Goal: Task Accomplishment & Management: Manage account settings

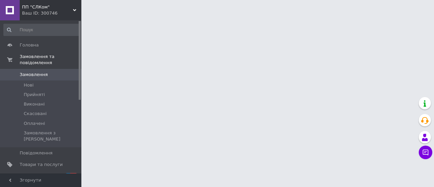
click at [30, 173] on span "[DEMOGRAPHIC_DATA]" at bounding box center [45, 176] width 50 height 6
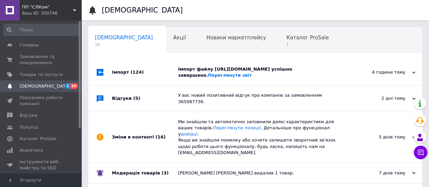
scroll to position [0, 2]
click at [117, 85] on div "Імпорт (124)" at bounding box center [145, 72] width 66 height 26
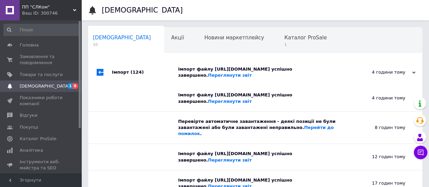
click at [117, 85] on div "Імпорт (124)" at bounding box center [145, 72] width 66 height 26
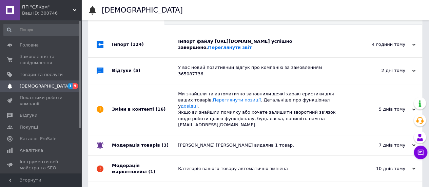
scroll to position [34, 0]
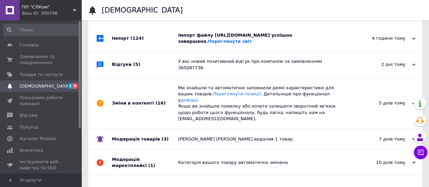
click at [115, 77] on div "Відгуки (5)" at bounding box center [145, 65] width 66 height 26
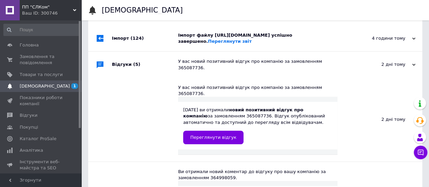
click at [114, 77] on div "Відгуки (5)" at bounding box center [145, 65] width 66 height 26
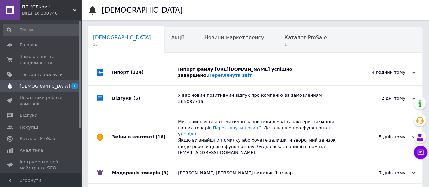
scroll to position [0, 0]
click at [284, 40] on span "Каталог ProSale" at bounding box center [305, 38] width 42 height 6
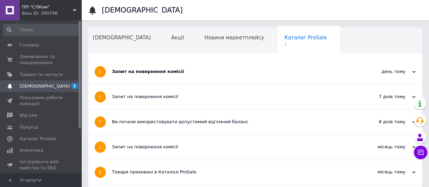
click at [132, 70] on div "Запит на повернення комісії" at bounding box center [230, 72] width 236 height 6
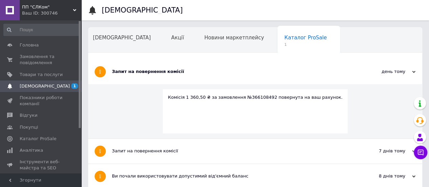
click at [132, 70] on div "Запит на повернення комісії" at bounding box center [230, 72] width 236 height 6
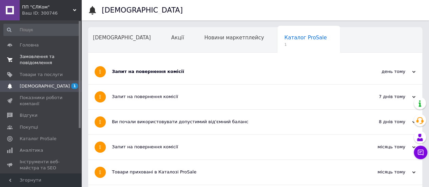
click at [29, 58] on span "Замовлення та повідомлення" at bounding box center [41, 60] width 43 height 12
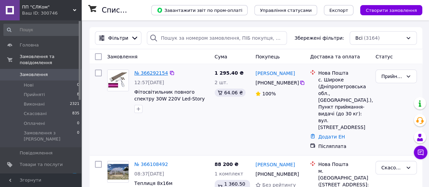
click at [149, 73] on link "№ 366292154" at bounding box center [151, 72] width 34 height 5
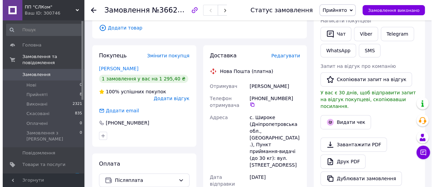
scroll to position [136, 0]
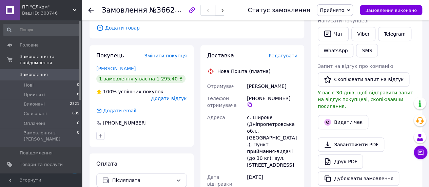
click at [286, 53] on span "Редагувати" at bounding box center [283, 55] width 29 height 5
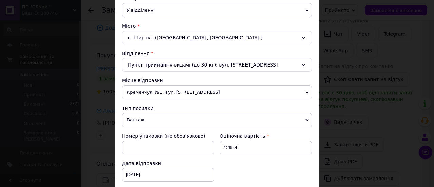
scroll to position [170, 0]
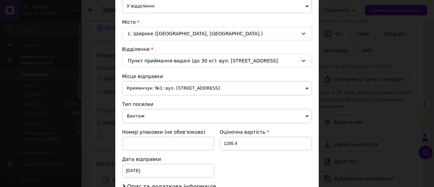
click at [230, 86] on span "Кременчук: №1: вул. [STREET_ADDRESS]" at bounding box center [217, 88] width 190 height 14
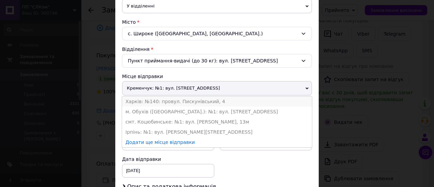
click at [161, 100] on li "Харків: №140: провул. Пискунівський, 4" at bounding box center [217, 101] width 190 height 10
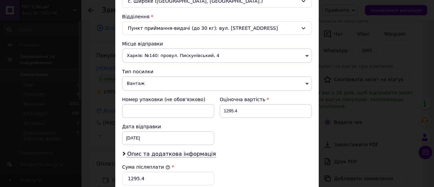
scroll to position [204, 0]
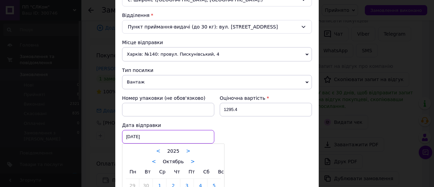
click at [150, 135] on div "[DATE] < 2025 > < Октябрь > Пн Вт Ср Чт Пт Сб Вс 29 30 1 2 3 4 5 6 7 8 9 10 11 …" at bounding box center [168, 137] width 92 height 14
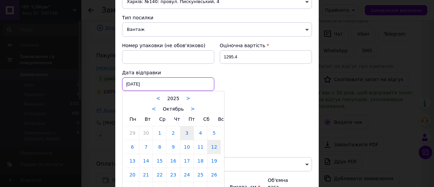
scroll to position [271, 0]
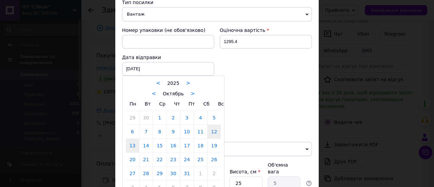
click at [130, 142] on link "13" at bounding box center [132, 146] width 13 height 14
type input "[DATE]"
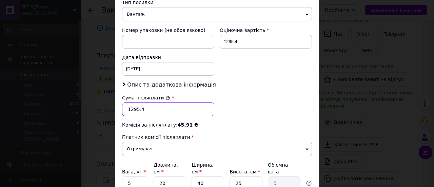
drag, startPoint x: 126, startPoint y: 108, endPoint x: 131, endPoint y: 107, distance: 5.6
click at [131, 107] on input "1295.4" at bounding box center [168, 109] width 92 height 14
drag, startPoint x: 134, startPoint y: 108, endPoint x: 139, endPoint y: 108, distance: 5.4
click at [139, 108] on input "995.4" at bounding box center [168, 109] width 92 height 14
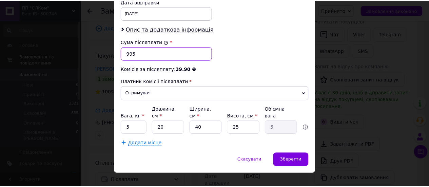
scroll to position [327, 0]
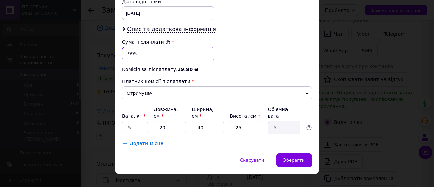
type input "995"
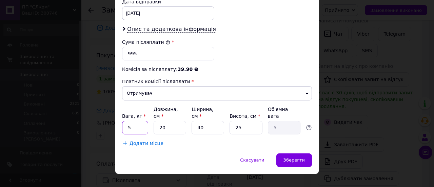
drag, startPoint x: 125, startPoint y: 117, endPoint x: 129, endPoint y: 119, distance: 4.7
click at [129, 121] on input "5" at bounding box center [135, 128] width 26 height 14
type input "2"
drag, startPoint x: 158, startPoint y: 117, endPoint x: 165, endPoint y: 119, distance: 6.8
click at [165, 121] on input "20" at bounding box center [170, 128] width 33 height 14
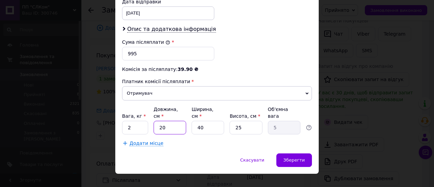
type input "6"
type input "1.5"
type input "61"
type input "15.25"
type input "61"
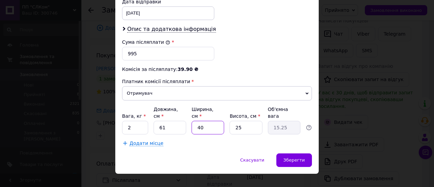
drag, startPoint x: 196, startPoint y: 119, endPoint x: 207, endPoint y: 119, distance: 11.2
click at [207, 121] on input "40" at bounding box center [208, 128] width 33 height 14
type input "1"
type input "0.38"
type input "11"
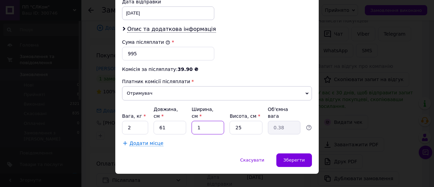
type input "4.19"
type input "11"
drag, startPoint x: 232, startPoint y: 117, endPoint x: 241, endPoint y: 118, distance: 8.9
click at [241, 121] on input "25" at bounding box center [246, 128] width 33 height 14
type input "1"
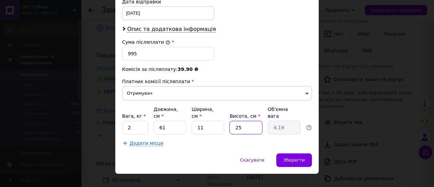
type input "0.17"
type input "14"
type input "2.35"
type input "14"
click at [293, 157] on span "Зберегти" at bounding box center [294, 159] width 21 height 5
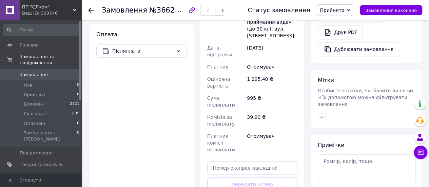
scroll to position [271, 0]
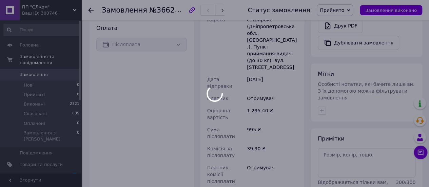
click at [244, 164] on div at bounding box center [214, 93] width 429 height 187
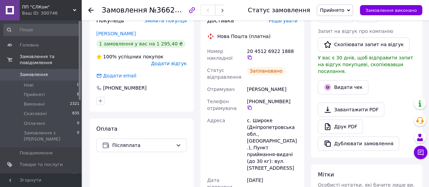
scroll to position [170, 0]
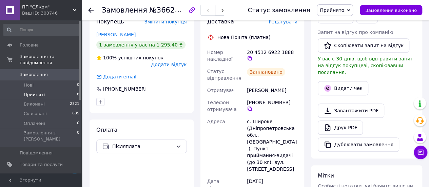
click at [25, 92] on span "Прийняті" at bounding box center [34, 95] width 21 height 6
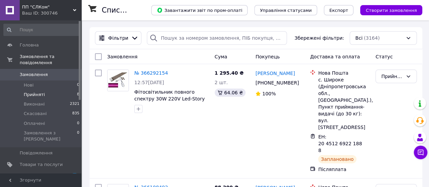
click at [32, 92] on span "Прийняті" at bounding box center [34, 95] width 21 height 6
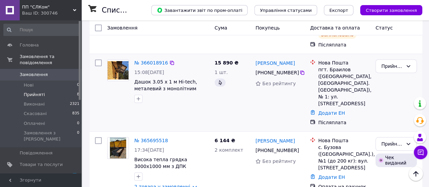
scroll to position [170, 0]
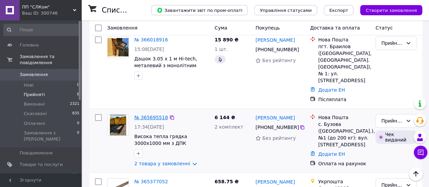
click at [151, 115] on link "№ 365695518" at bounding box center [151, 117] width 34 height 5
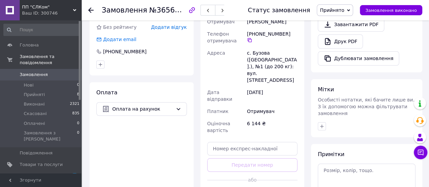
scroll to position [271, 0]
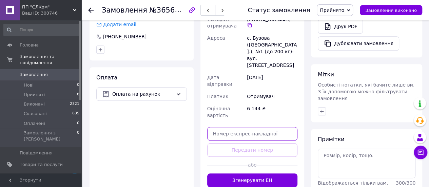
click at [242, 127] on input "text" at bounding box center [252, 134] width 91 height 14
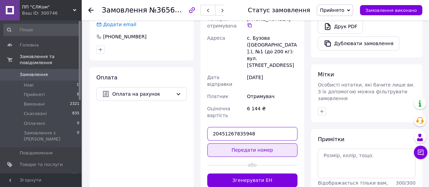
type input "20451267835948"
click at [252, 143] on button "Передати номер" at bounding box center [252, 150] width 91 height 14
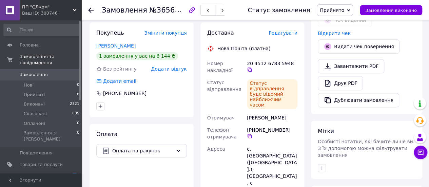
scroll to position [204, 0]
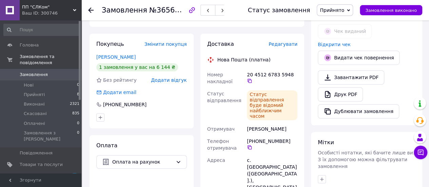
click at [90, 10] on use at bounding box center [90, 9] width 5 height 5
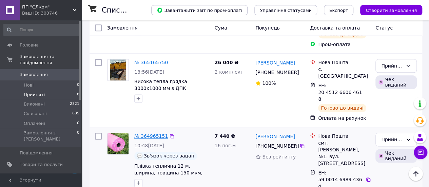
scroll to position [441, 0]
click at [154, 133] on link "№ 364965151" at bounding box center [151, 135] width 34 height 5
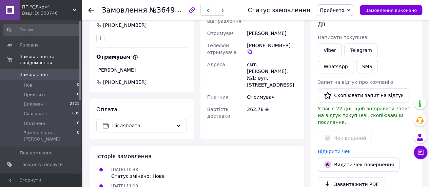
scroll to position [181, 0]
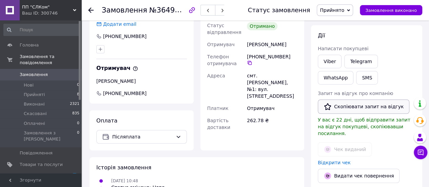
click at [347, 104] on button "Скопіювати запит на відгук" at bounding box center [364, 106] width 92 height 14
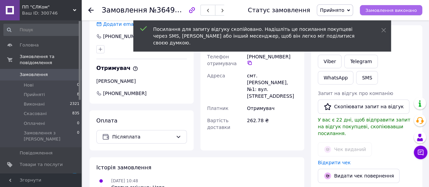
click at [387, 11] on span "Замовлення виконано" at bounding box center [391, 10] width 52 height 5
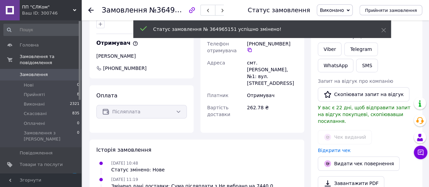
scroll to position [169, 0]
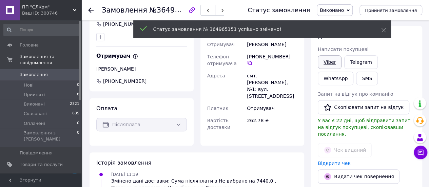
click at [328, 62] on link "Viber" at bounding box center [330, 62] width 24 height 14
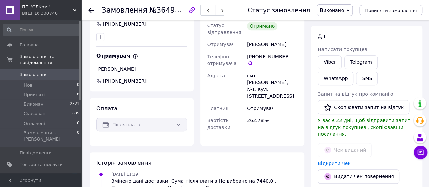
click at [93, 11] on icon at bounding box center [90, 9] width 5 height 5
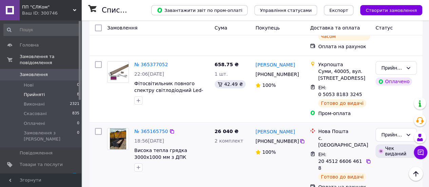
scroll to position [339, 0]
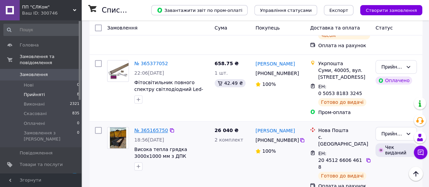
click at [152, 128] on link "№ 365165750" at bounding box center [151, 130] width 34 height 5
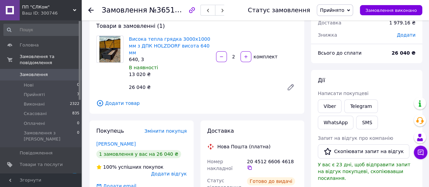
scroll to position [22, 0]
